Goal: Information Seeking & Learning: Learn about a topic

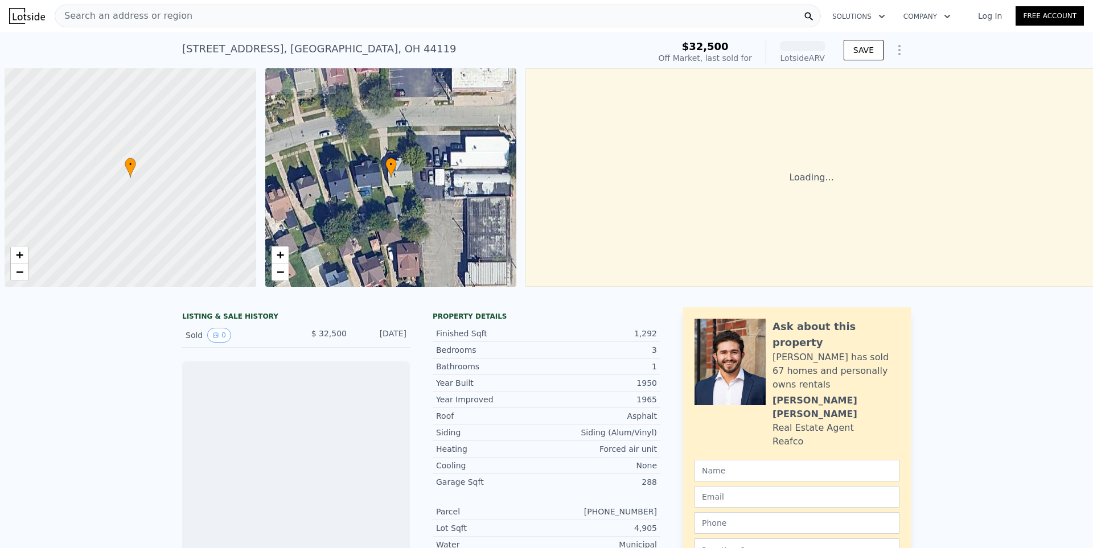
scroll to position [0, 5]
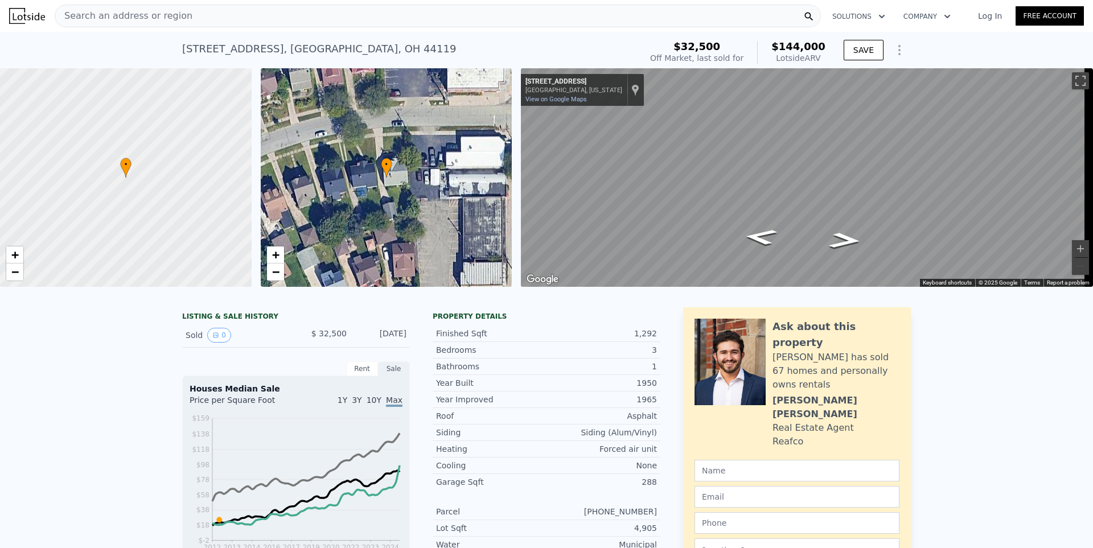
click at [208, 20] on div "Search an address or region" at bounding box center [438, 16] width 766 height 23
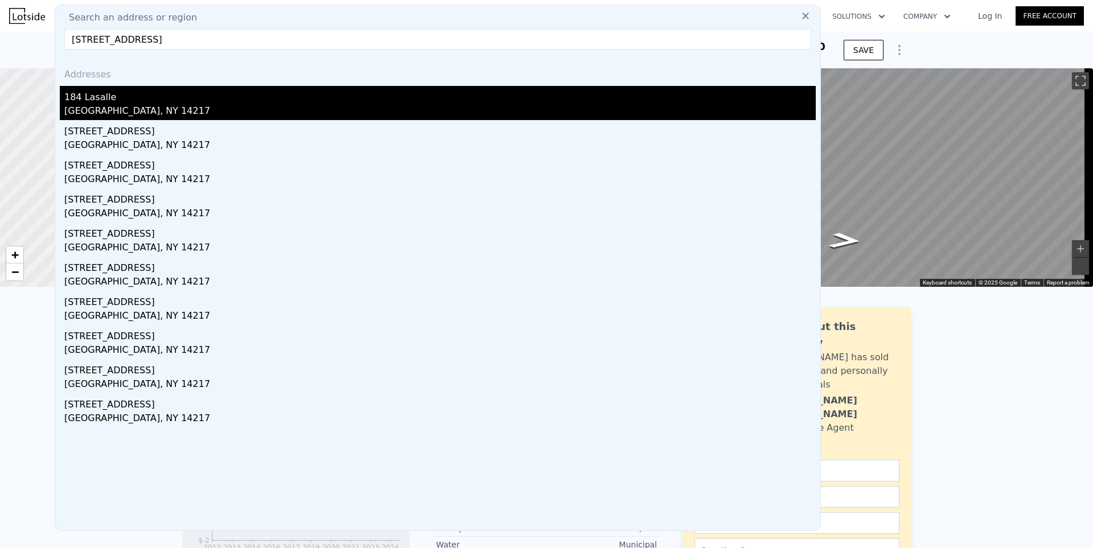
type input "[STREET_ADDRESS]"
click at [117, 100] on div "184 Lasalle" at bounding box center [439, 95] width 751 height 18
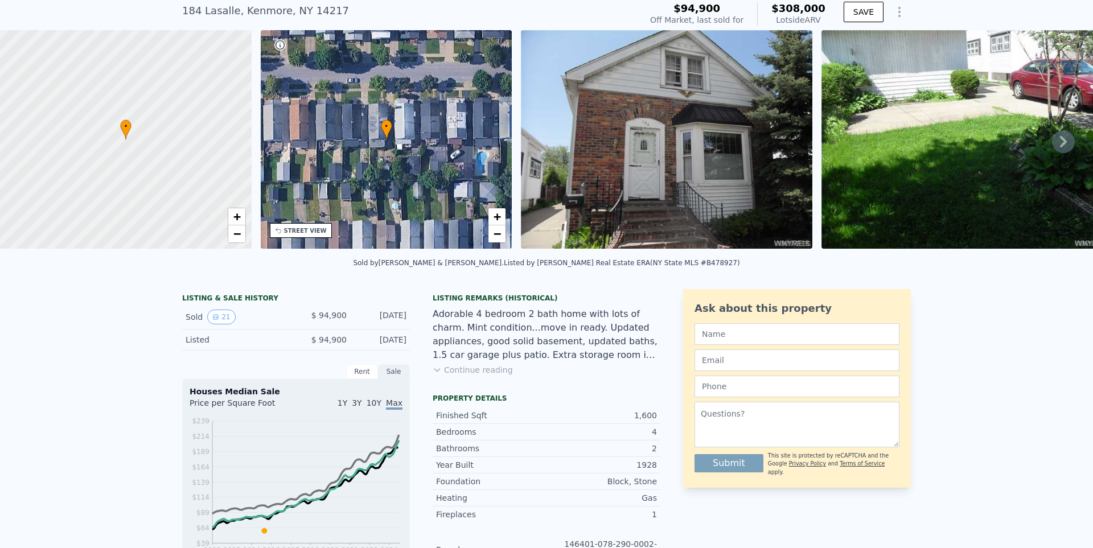
scroll to position [53, 0]
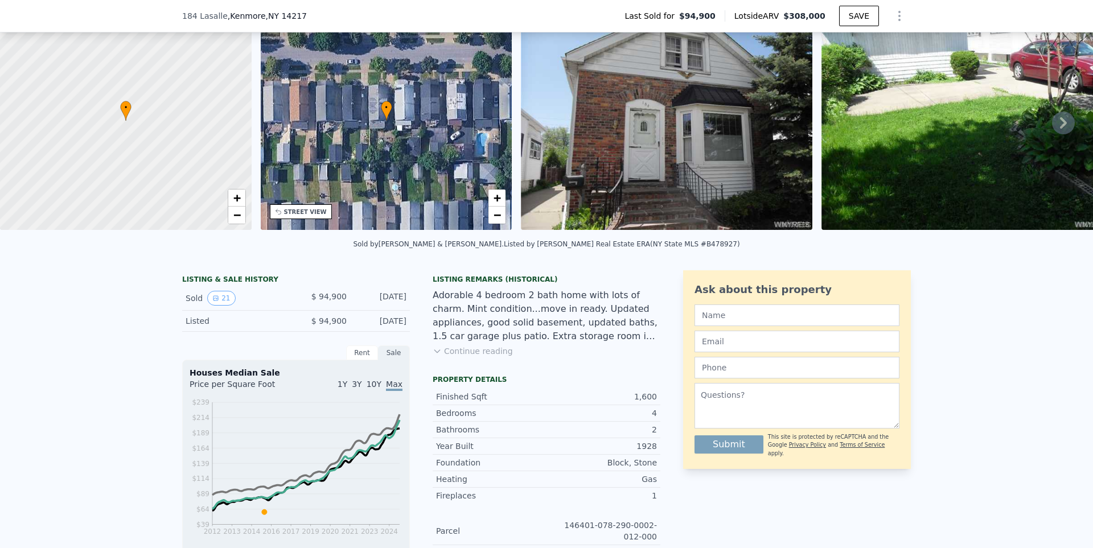
click at [439, 353] on button "Continue reading" at bounding box center [472, 350] width 80 height 11
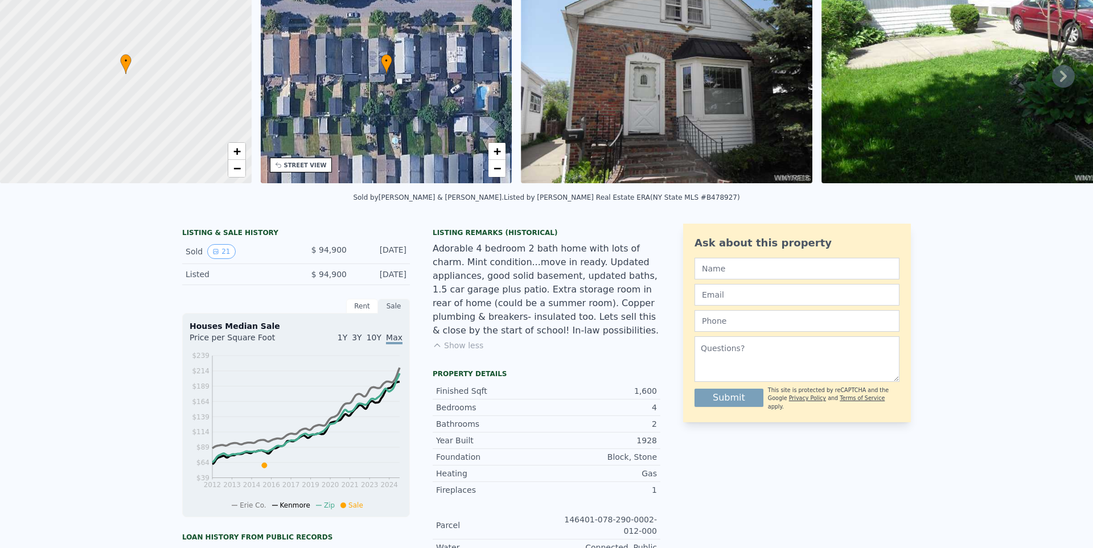
scroll to position [4, 0]
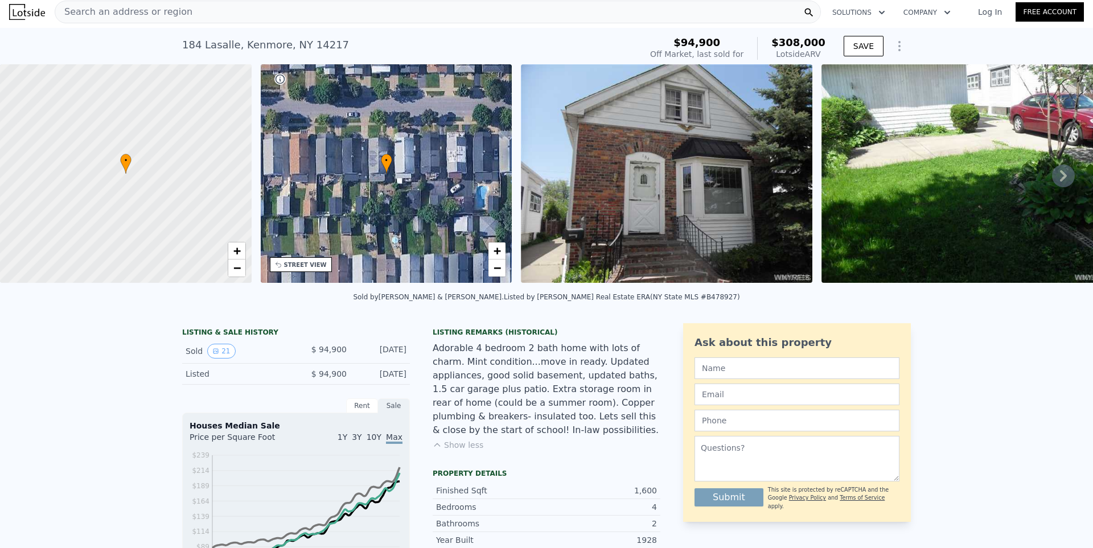
click at [254, 376] on div "Listed" at bounding box center [235, 373] width 101 height 11
click at [296, 374] on div "Listed $ 94,900 [DATE]" at bounding box center [296, 374] width 228 height 21
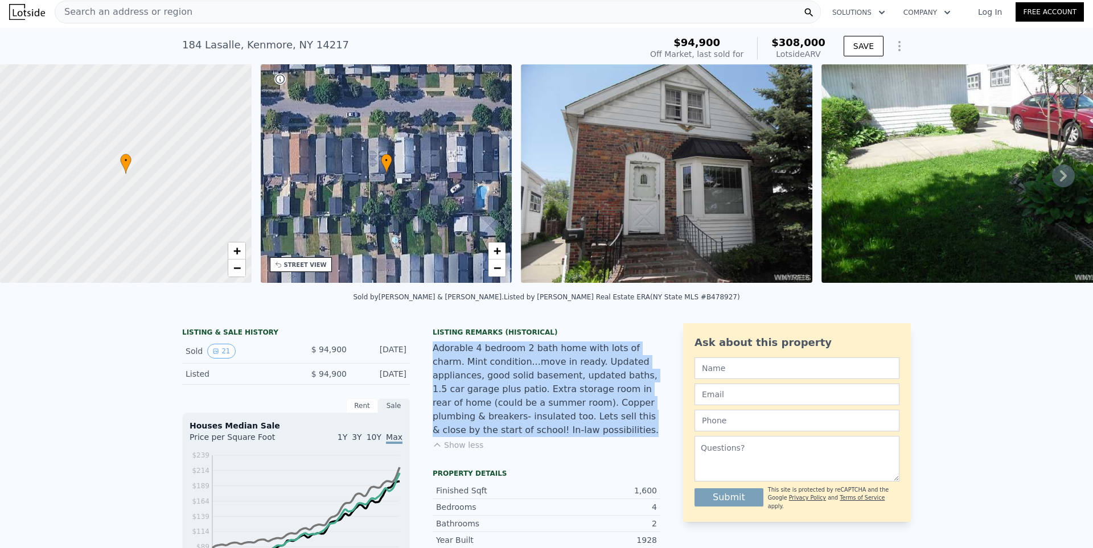
drag, startPoint x: 429, startPoint y: 352, endPoint x: 477, endPoint y: 439, distance: 99.1
click at [477, 439] on div "Listing Remarks (Historical) Adorable 4 bedroom 2 bath home with lots of charm.…" at bounding box center [546, 396] width 228 height 137
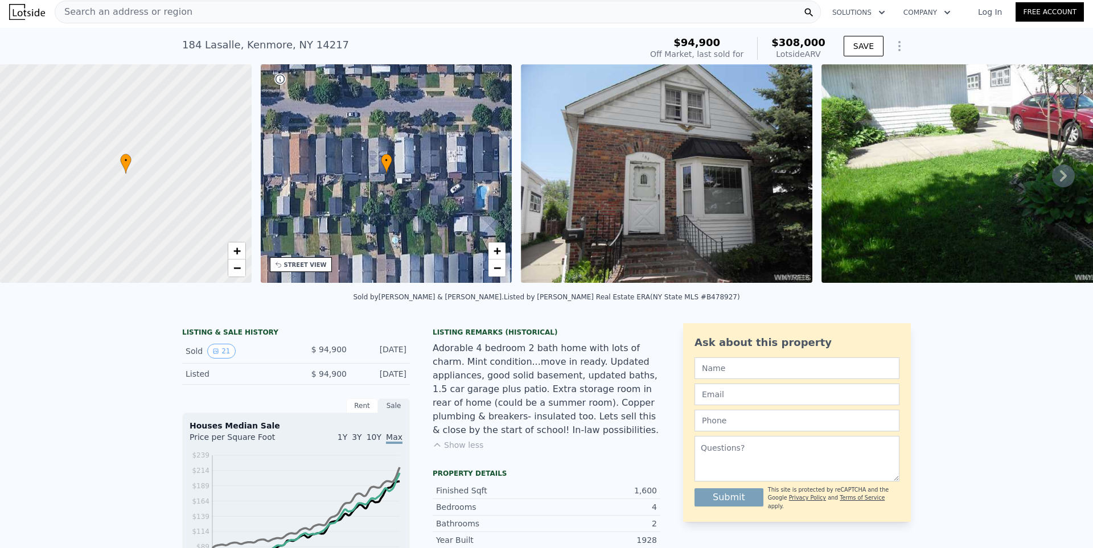
click at [461, 439] on button "Show less" at bounding box center [457, 444] width 51 height 11
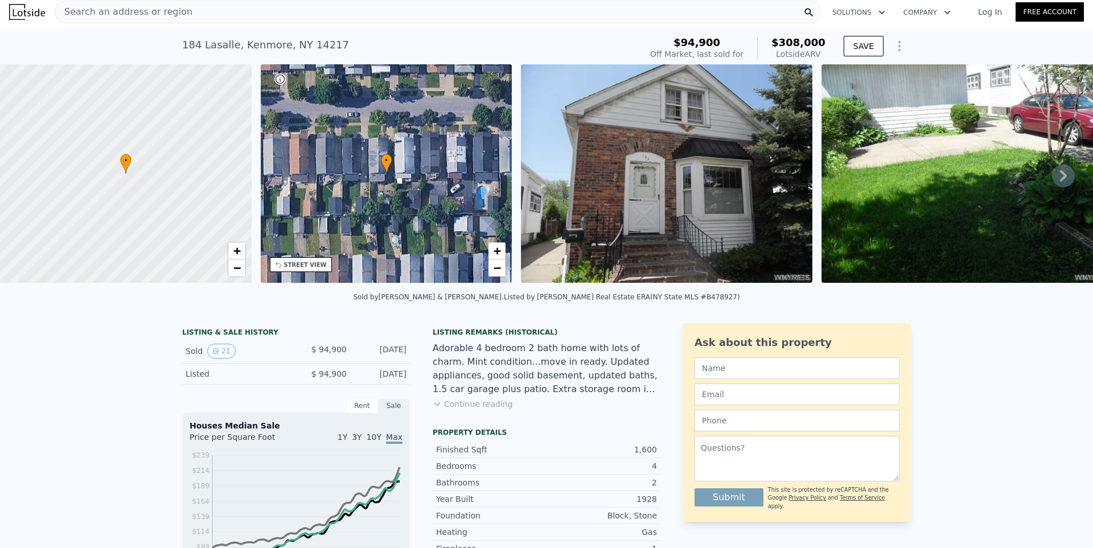
click at [457, 410] on button "Continue reading" at bounding box center [472, 403] width 80 height 11
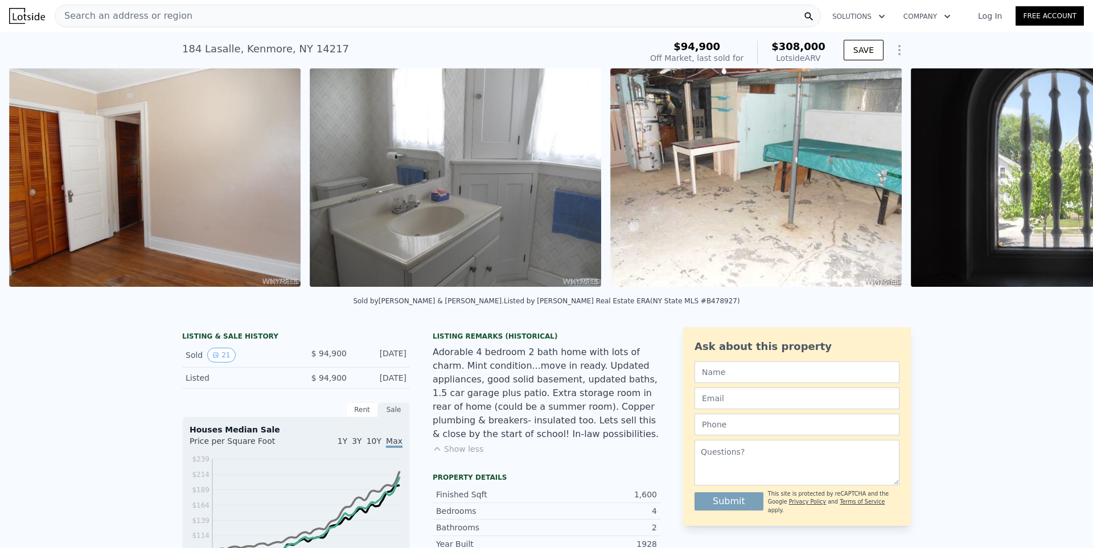
scroll to position [0, 5328]
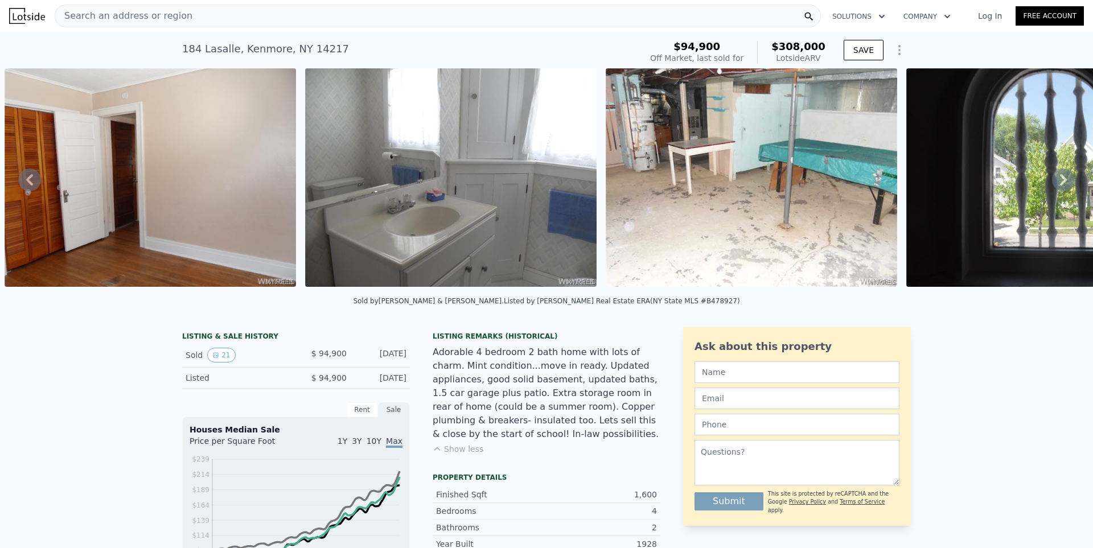
drag, startPoint x: 1067, startPoint y: 325, endPoint x: 1081, endPoint y: 298, distance: 31.0
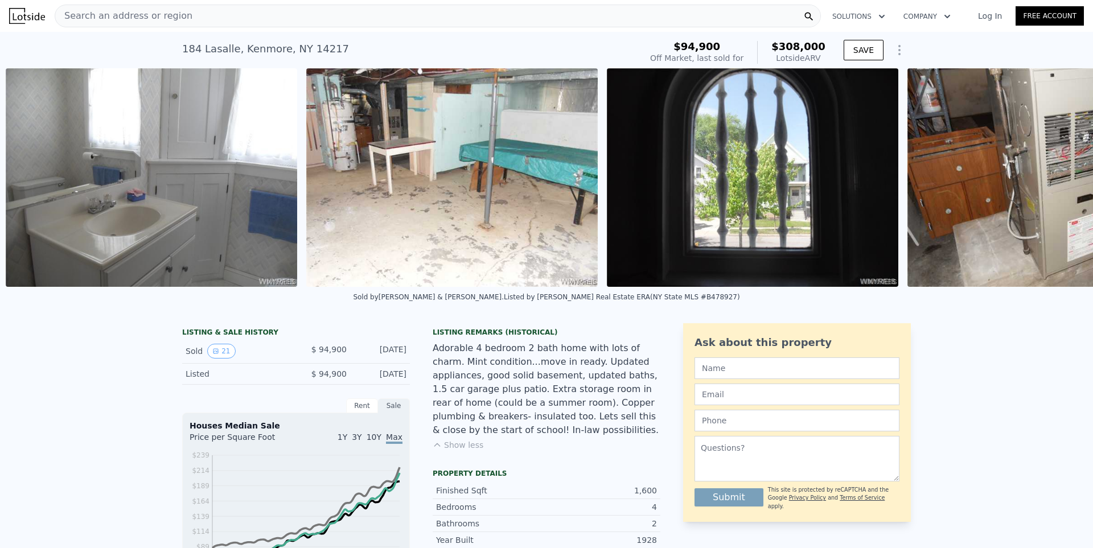
scroll to position [0, 5628]
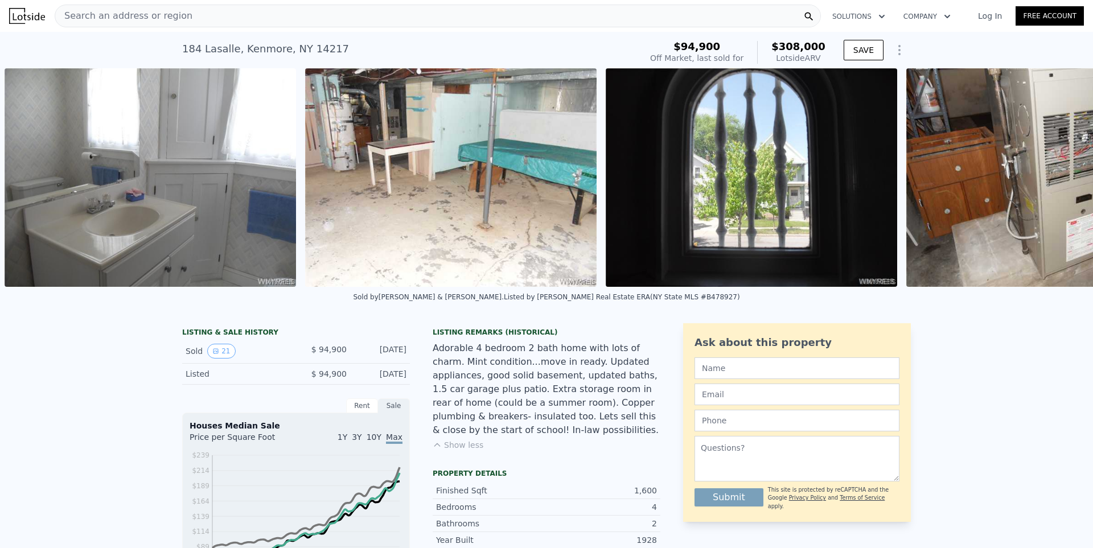
click at [1020, 314] on div "Sold by [PERSON_NAME] & [PERSON_NAME] . Listed by [PERSON_NAME] Real Estate ERA…" at bounding box center [546, 300] width 1093 height 27
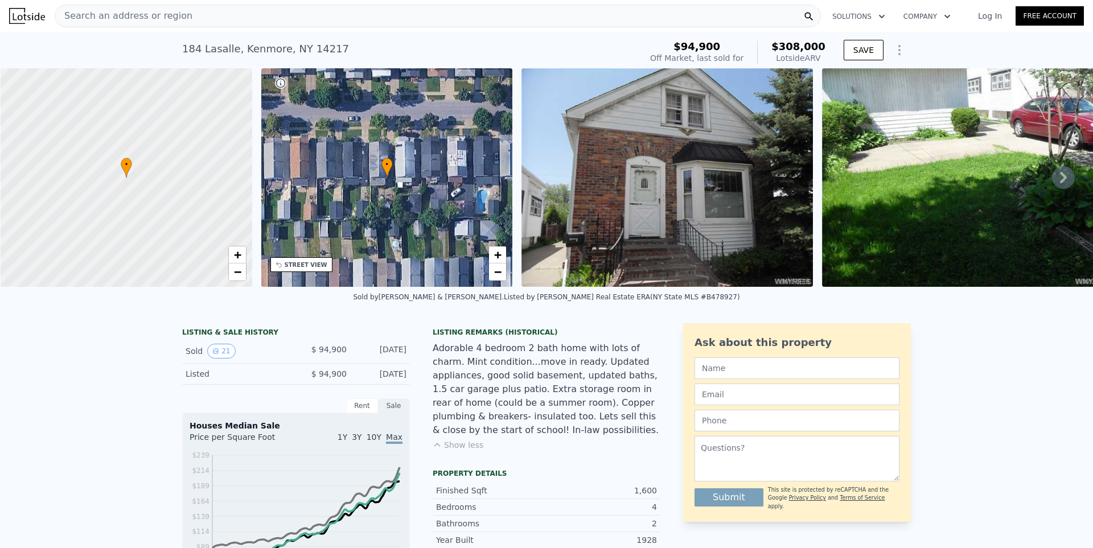
scroll to position [0, 5]
click at [236, 50] on div "[STREET_ADDRESS][PERSON_NAME]" at bounding box center [265, 49] width 167 height 16
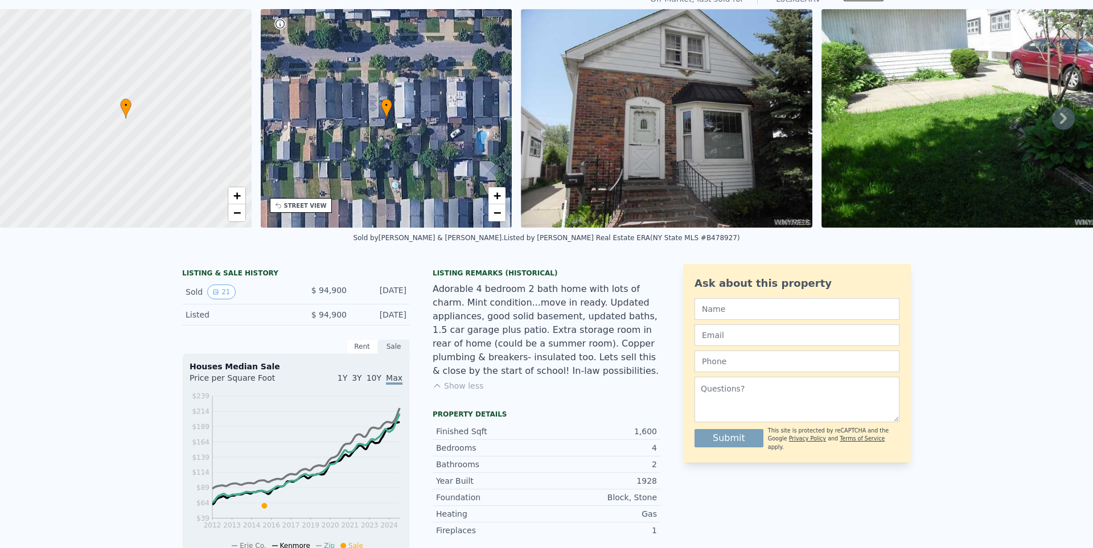
scroll to position [0, 0]
